Goal: Transaction & Acquisition: Purchase product/service

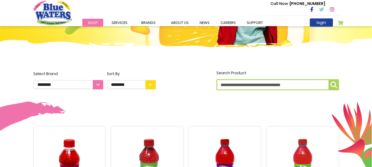
scroll to position [138, 0]
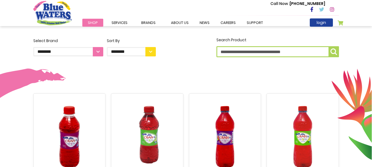
click at [248, 53] on input "Search Product" at bounding box center [277, 51] width 122 height 11
type input "*****"
click at [328, 46] on button "Search Product *****" at bounding box center [333, 51] width 10 height 11
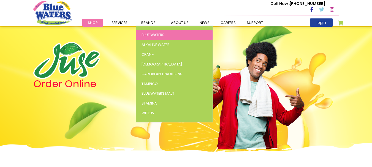
click at [147, 34] on span "Blue Waters" at bounding box center [152, 34] width 23 height 5
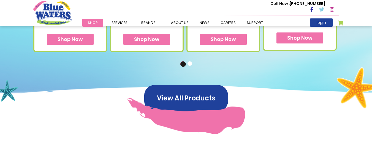
scroll to position [413, 0]
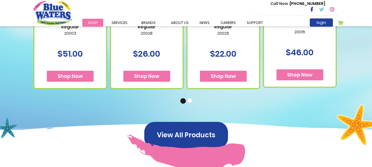
click at [187, 98] on button "2" at bounding box center [190, 101] width 6 height 6
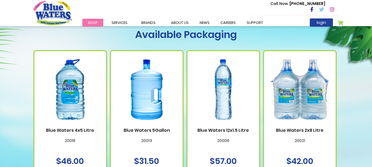
scroll to position [303, 0]
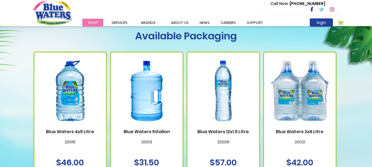
click at [141, 133] on link "Blue Waters 5Gallon" at bounding box center [146, 131] width 61 height 5
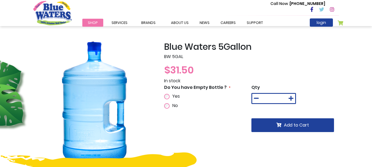
click at [171, 97] on label "Yes" at bounding box center [175, 96] width 9 height 7
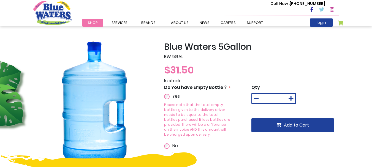
click at [170, 143] on div "No" at bounding box center [186, 146] width 45 height 7
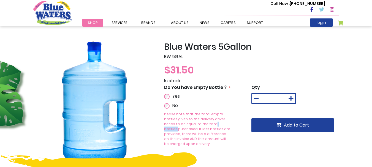
drag, startPoint x: 206, startPoint y: 125, endPoint x: 186, endPoint y: 123, distance: 20.1
click at [186, 123] on p "Please note that the total empty bottles given to the delivery driver needs to …" at bounding box center [197, 129] width 67 height 35
